Goal: Find specific page/section: Find specific page/section

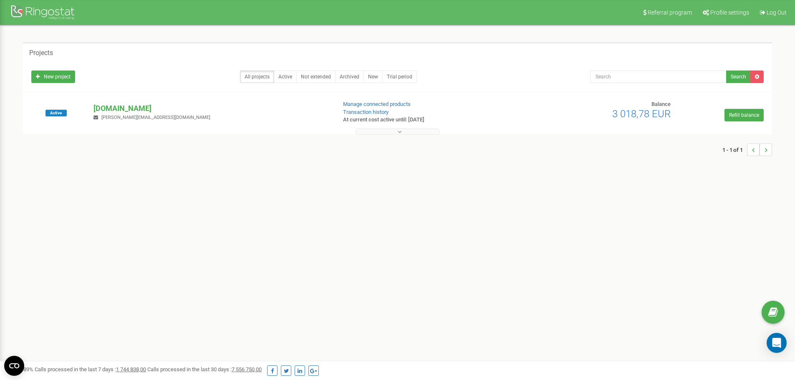
click at [410, 132] on button at bounding box center [397, 132] width 83 height 6
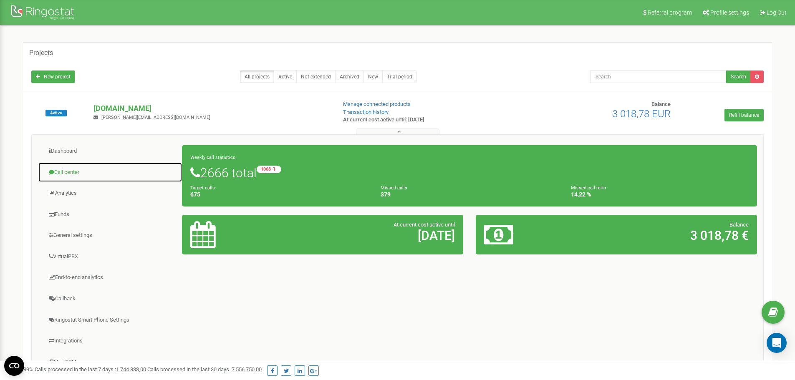
click at [79, 174] on link "Call center" at bounding box center [110, 172] width 144 height 20
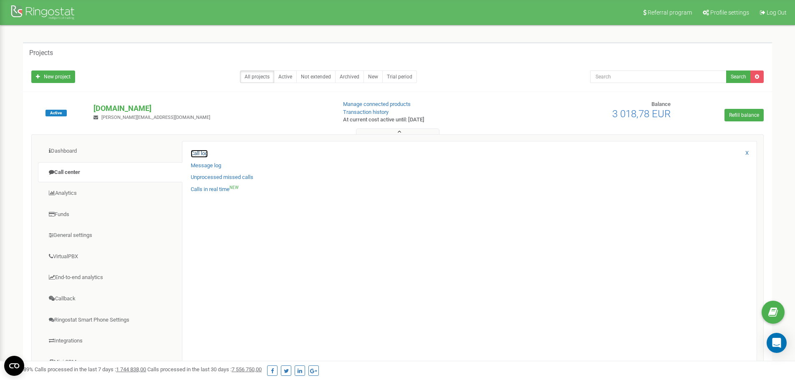
click at [204, 151] on link "Call log" at bounding box center [199, 154] width 17 height 8
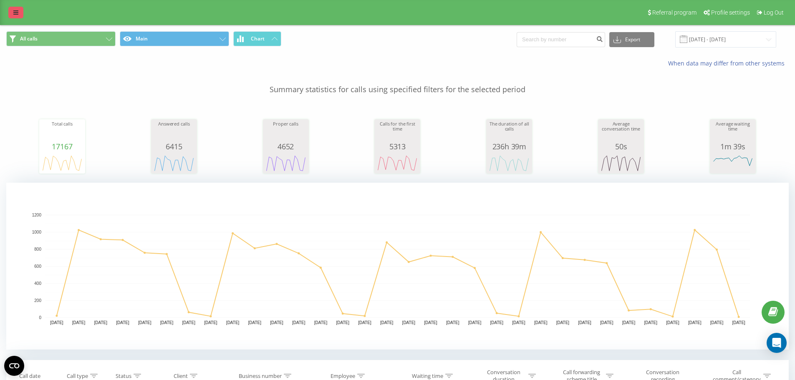
click at [13, 15] on link at bounding box center [15, 13] width 15 height 12
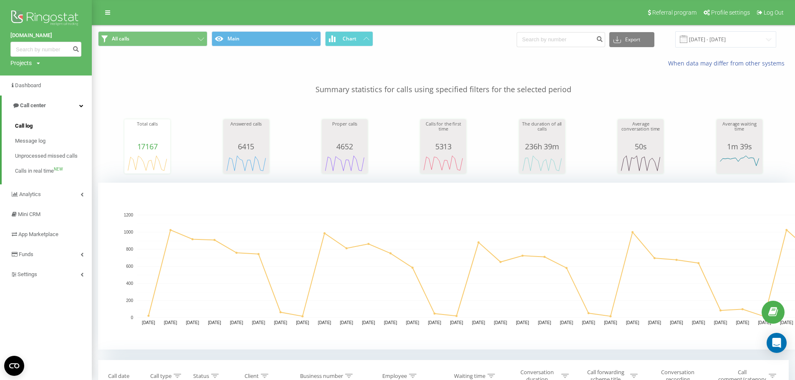
click at [30, 124] on span "Call log" at bounding box center [24, 126] width 18 height 8
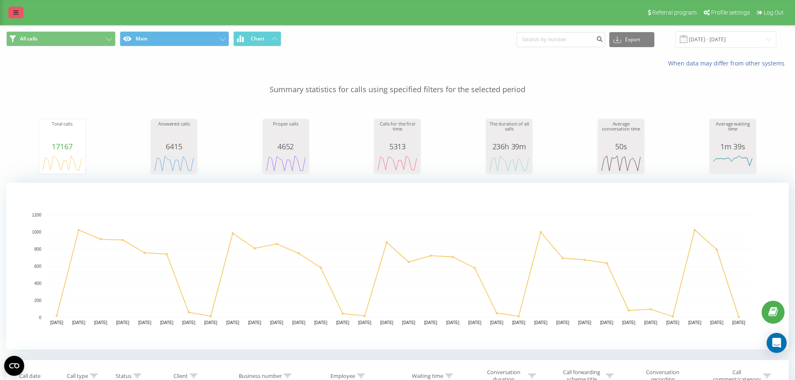
click at [17, 15] on link at bounding box center [15, 13] width 15 height 12
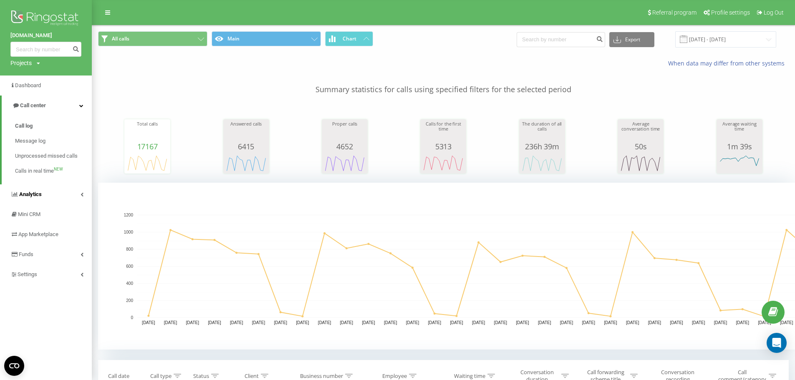
click at [74, 192] on link "Analytics" at bounding box center [46, 194] width 92 height 20
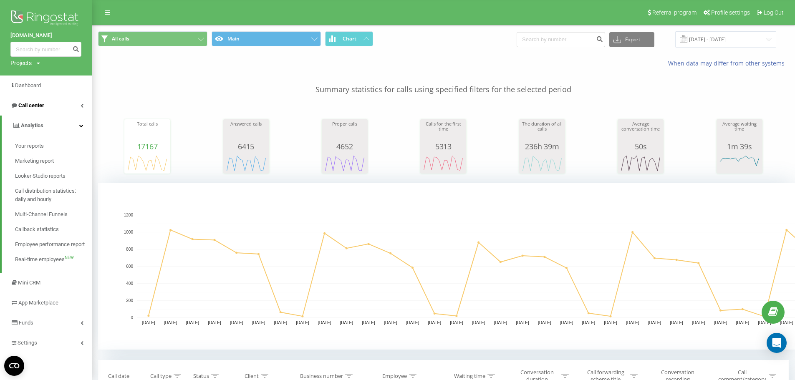
click at [55, 105] on link "Call center" at bounding box center [46, 106] width 92 height 20
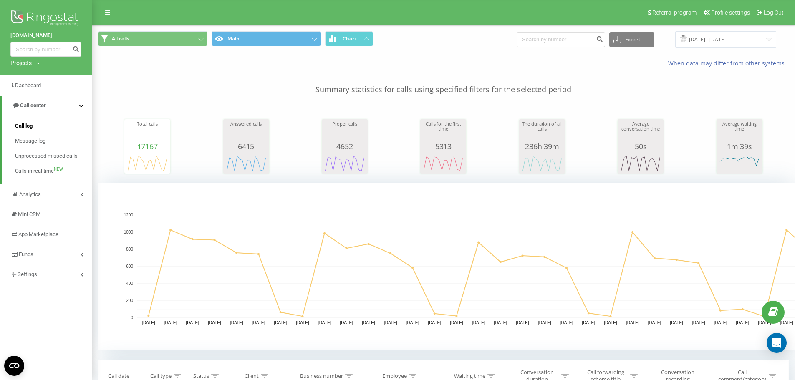
click at [29, 127] on span "Call log" at bounding box center [24, 126] width 18 height 8
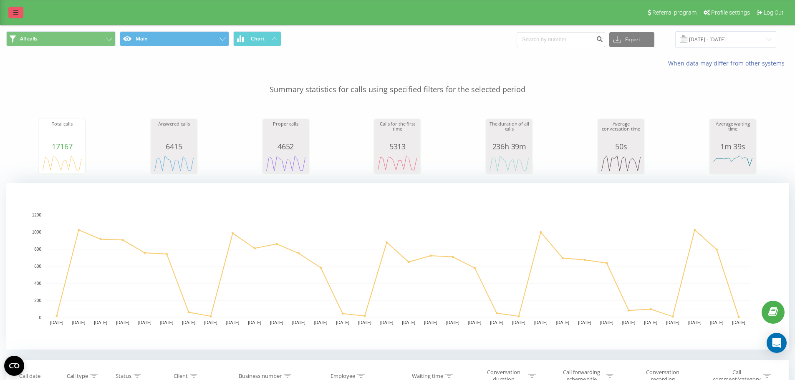
click at [20, 15] on link at bounding box center [15, 13] width 15 height 12
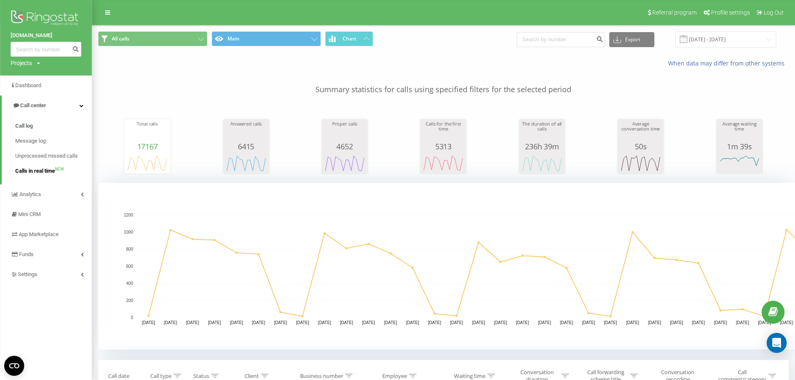
click at [49, 171] on span "Calls in real time" at bounding box center [35, 171] width 40 height 8
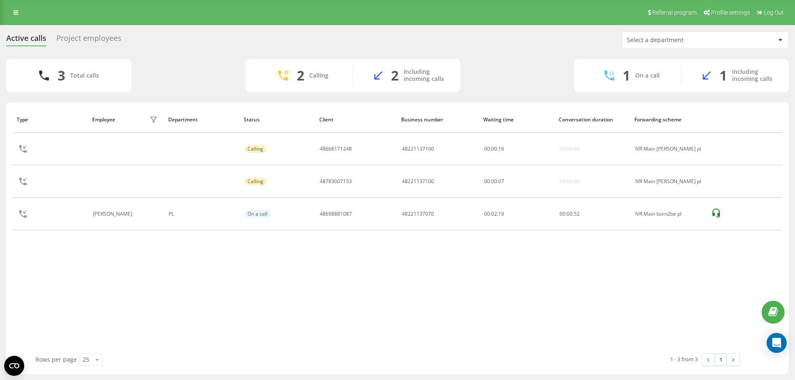
click at [108, 44] on div "Project employees" at bounding box center [88, 40] width 65 height 13
